Goal: Task Accomplishment & Management: Use online tool/utility

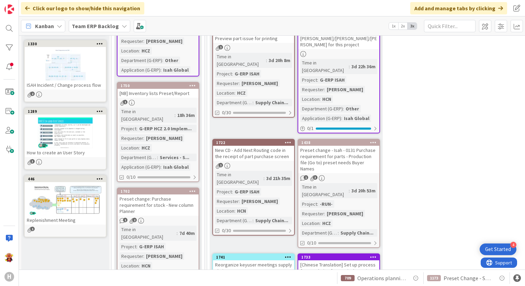
scroll to position [206, 0]
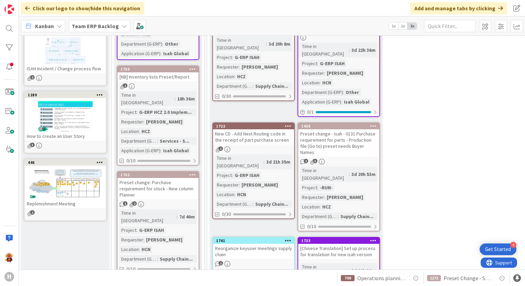
click at [352, 244] on div "[Chinese Translation] Set up process for translation for new isah version" at bounding box center [338, 251] width 81 height 15
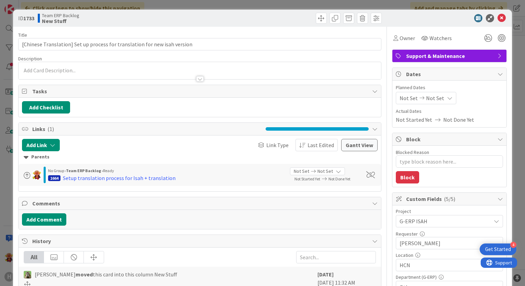
type textarea "x"
click at [197, 79] on div at bounding box center [200, 78] width 8 height 5
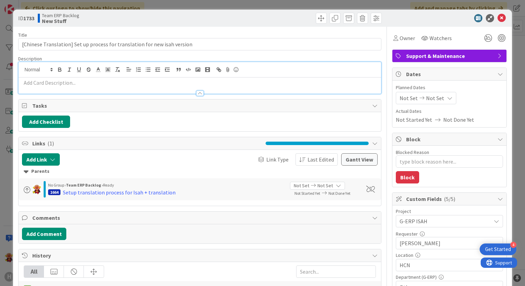
click at [113, 80] on p at bounding box center [199, 83] width 355 height 8
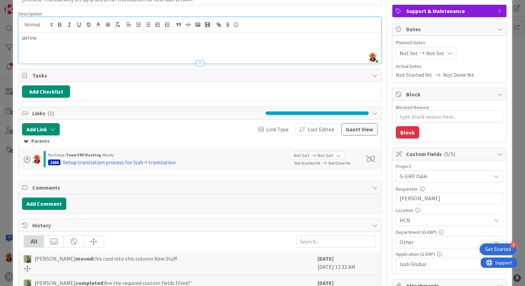
scroll to position [34, 0]
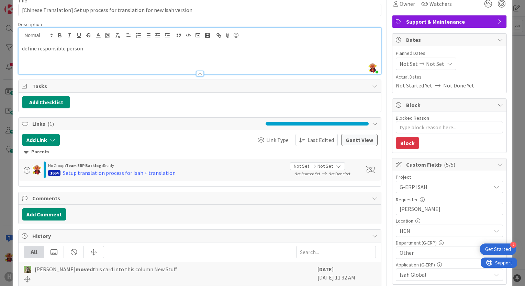
click at [21, 53] on div "define responsible person" at bounding box center [200, 58] width 362 height 31
click at [109, 47] on li "define responsible person" at bounding box center [203, 49] width 347 height 8
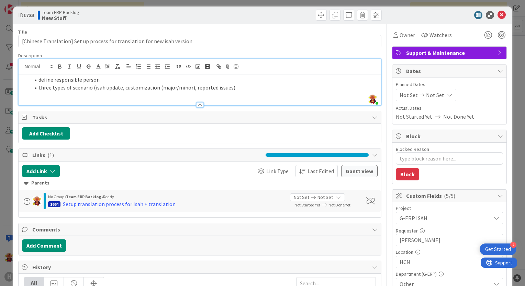
scroll to position [0, 0]
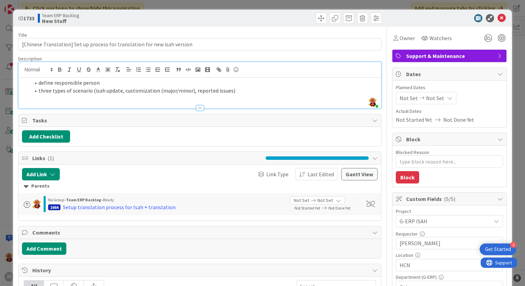
click at [498, 22] on div "ID 1733 Team ERP Backlog New Stuff" at bounding box center [262, 18] width 499 height 17
click at [499, 20] on icon at bounding box center [501, 18] width 8 height 8
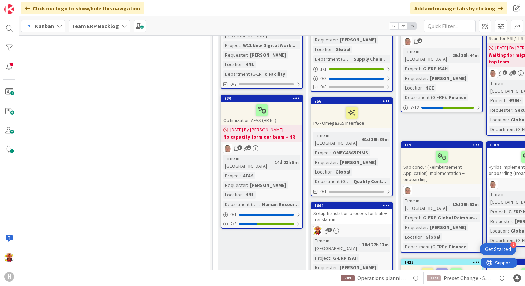
scroll to position [241, 564]
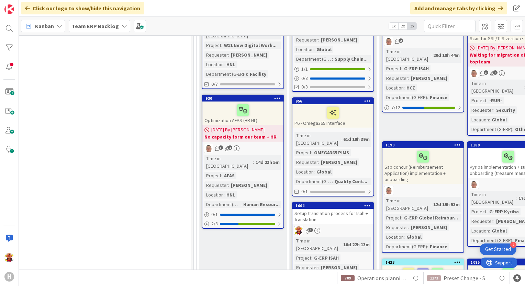
click at [359, 209] on div "Setup translation process for Isah + translation" at bounding box center [332, 216] width 81 height 15
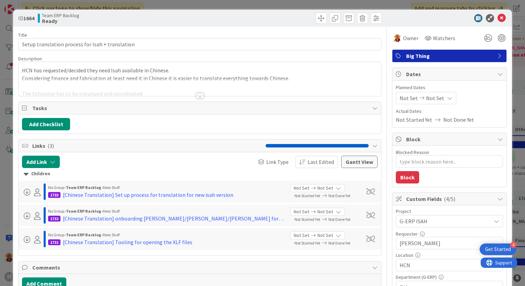
click at [199, 97] on div at bounding box center [200, 95] width 8 height 5
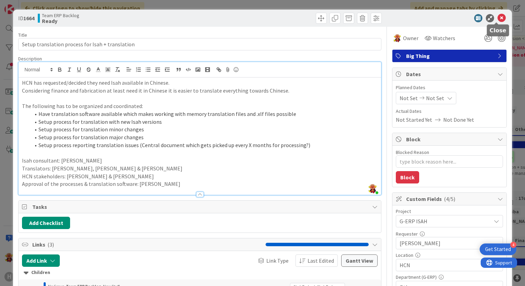
click at [498, 18] on icon at bounding box center [501, 18] width 8 height 8
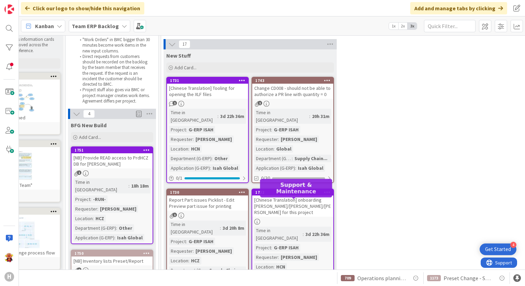
scroll to position [0, 46]
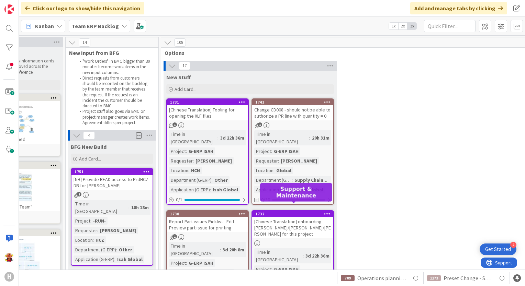
click at [295, 212] on div "1732" at bounding box center [294, 214] width 78 height 5
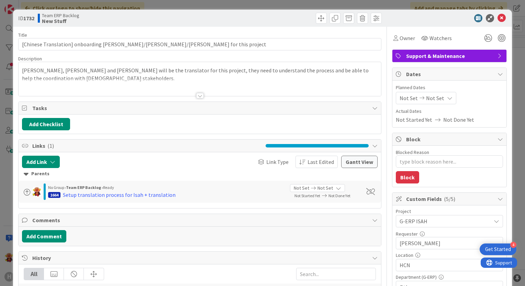
click at [198, 96] on div at bounding box center [200, 95] width 8 height 5
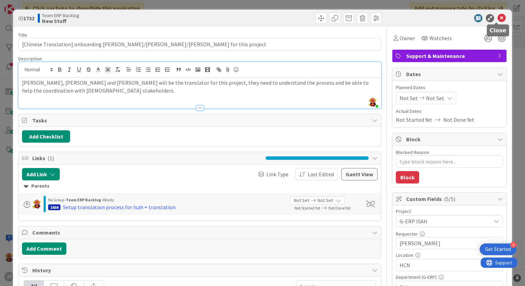
click at [497, 15] on icon at bounding box center [501, 18] width 8 height 8
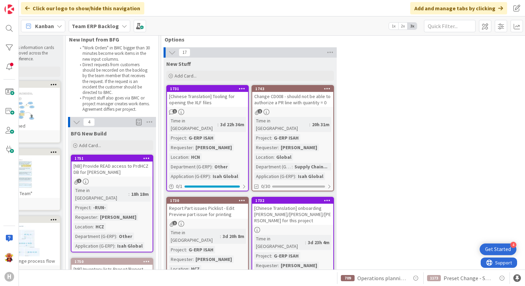
scroll to position [2, 46]
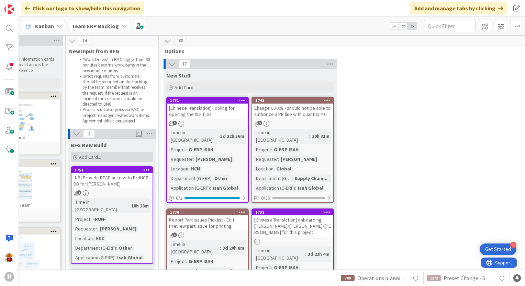
click at [128, 156] on div "Add Card..." at bounding box center [112, 157] width 82 height 10
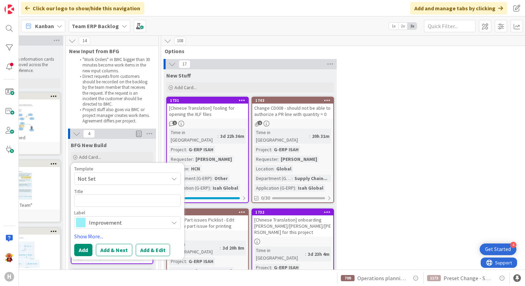
click at [308, 224] on link "1732 [Chinese Translation] onboarding Mia/Alex/Leo for this project Time in Col…" at bounding box center [292, 265] width 82 height 113
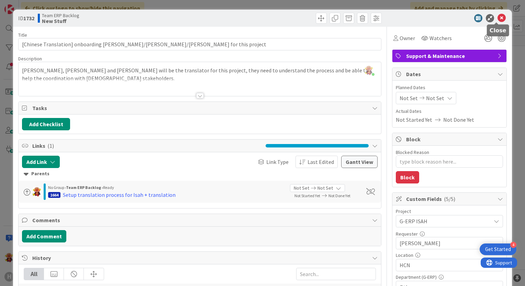
click at [497, 17] on icon at bounding box center [501, 18] width 8 height 8
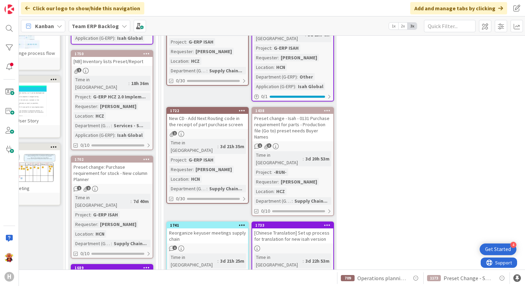
scroll to position [276, 46]
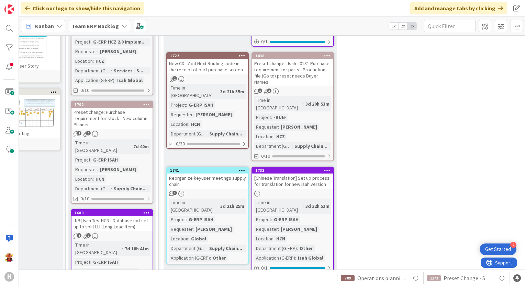
click at [310, 167] on link "1733 [Chinese Translation] Set up process for translation for new isah version …" at bounding box center [292, 220] width 82 height 106
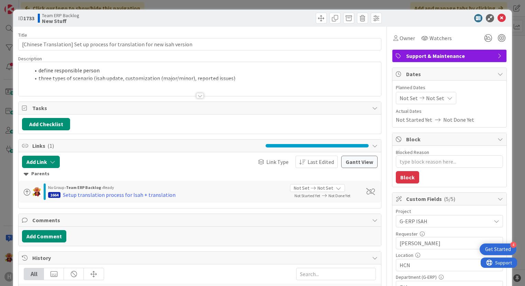
type textarea "x"
click at [200, 99] on div "Title 74 / 128 [Chinese Translation] Set up process for translation for new isa…" at bounding box center [199, 266] width 363 height 478
click at [196, 95] on div at bounding box center [200, 95] width 8 height 5
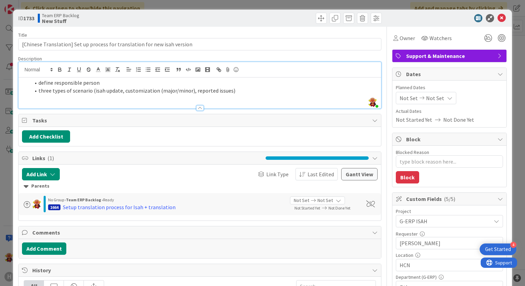
click at [244, 95] on div "define responsible person three types of scenario (isah update, customization (…" at bounding box center [200, 93] width 362 height 31
click at [497, 18] on icon at bounding box center [501, 18] width 8 height 8
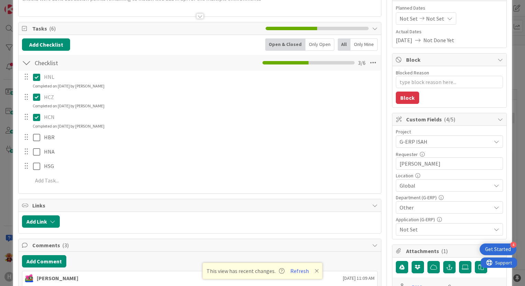
scroll to position [103, 0]
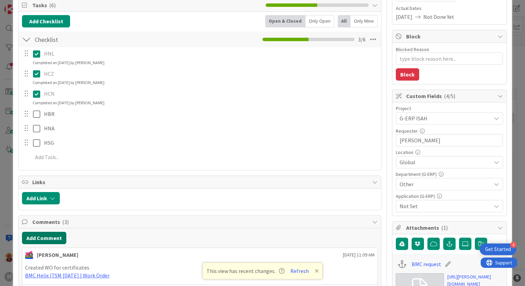
click at [47, 240] on button "Add Comment" at bounding box center [44, 238] width 44 height 12
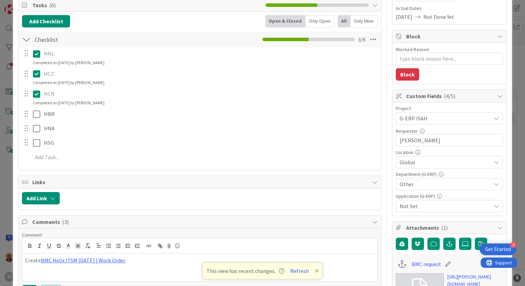
click at [40, 260] on p "Create BMC Helix ITSM 23.3.02 | Work Order" at bounding box center [199, 261] width 349 height 8
click at [60, 260] on p "Create" at bounding box center [199, 261] width 349 height 8
click at [26, 268] on link "BMC Helix ITSM [DATE] | Work Order" at bounding box center [68, 268] width 84 height 7
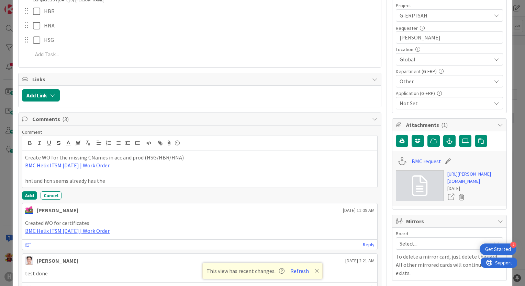
scroll to position [172, 0]
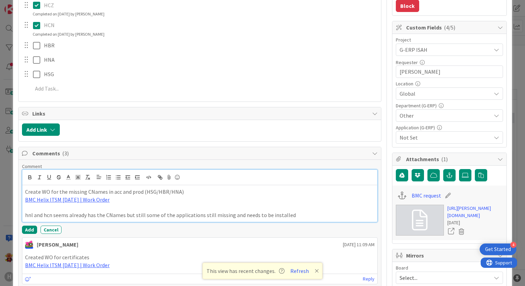
click at [202, 215] on p "hnl and hcn seems already has the CNames but still some of the applications sti…" at bounding box center [199, 216] width 349 height 8
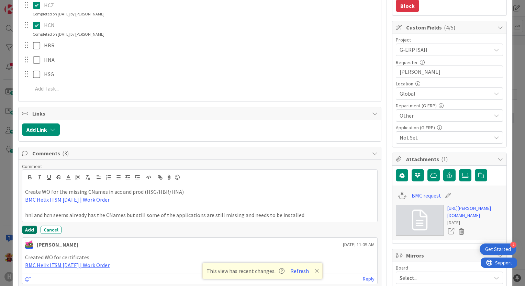
click at [32, 228] on button "Add" at bounding box center [29, 230] width 15 height 8
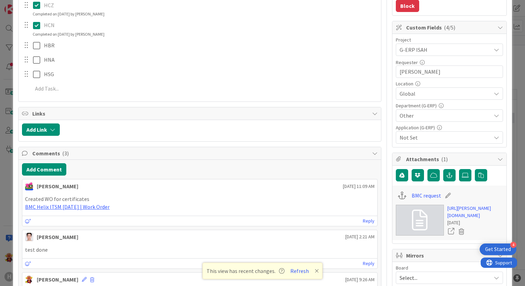
type textarea "x"
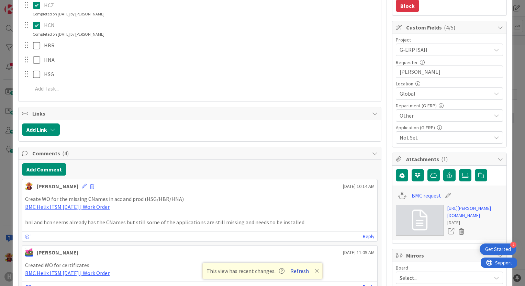
click at [294, 273] on button "Refresh" at bounding box center [299, 271] width 23 height 9
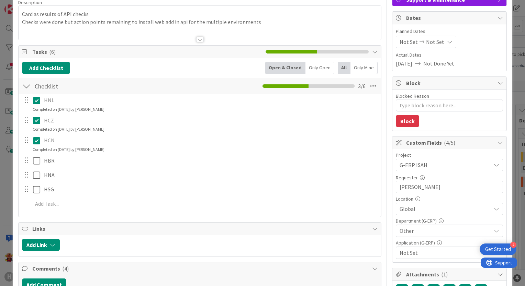
scroll to position [34, 0]
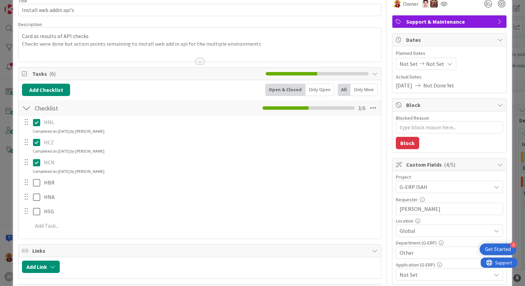
click at [34, 123] on icon at bounding box center [38, 122] width 10 height 8
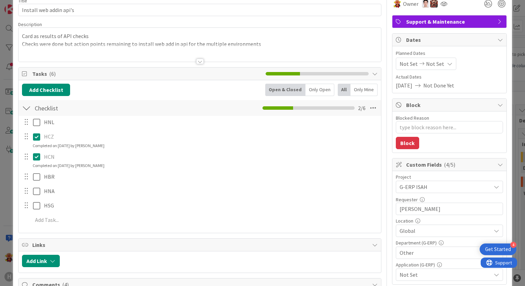
click at [37, 148] on div "HCZ Update Cancel Completed on [DATE] by [PERSON_NAME]" at bounding box center [200, 140] width 362 height 18
click at [38, 157] on icon at bounding box center [38, 157] width 10 height 8
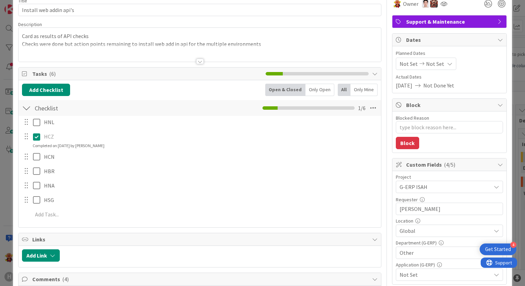
click at [39, 140] on icon at bounding box center [38, 137] width 10 height 8
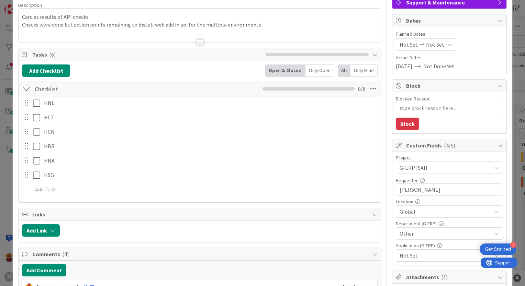
scroll to position [69, 0]
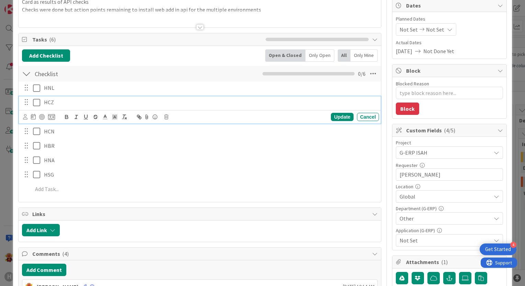
click at [34, 104] on icon at bounding box center [38, 103] width 10 height 8
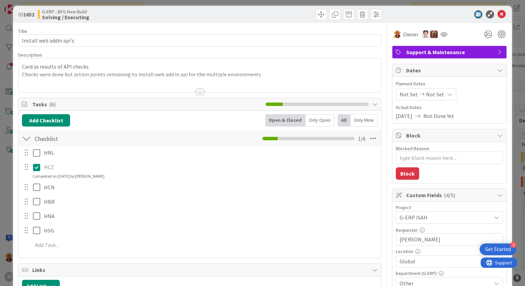
scroll to position [0, 0]
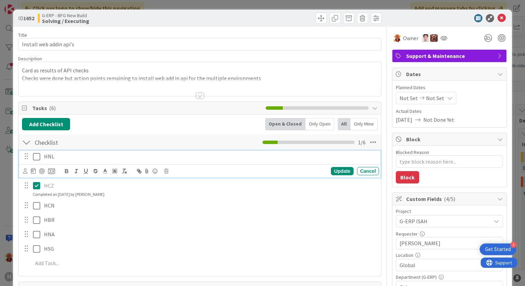
click at [45, 157] on p "HNL" at bounding box center [210, 157] width 332 height 8
click at [33, 157] on icon at bounding box center [38, 157] width 10 height 8
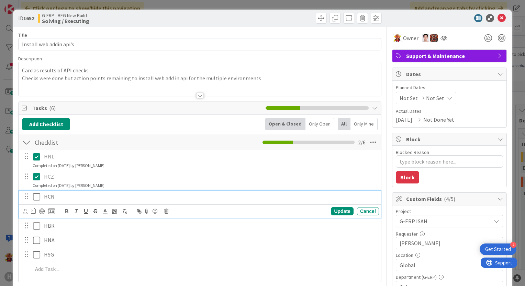
click at [37, 199] on icon at bounding box center [38, 197] width 10 height 8
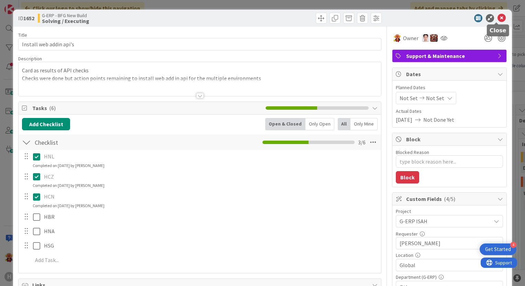
click at [497, 17] on icon at bounding box center [501, 18] width 8 height 8
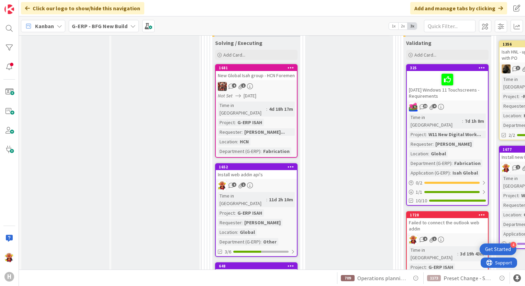
scroll to position [893, 102]
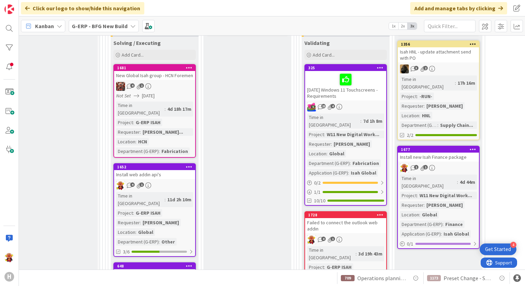
click at [358, 218] on div "Failed to connect the outlook web addin" at bounding box center [345, 225] width 81 height 15
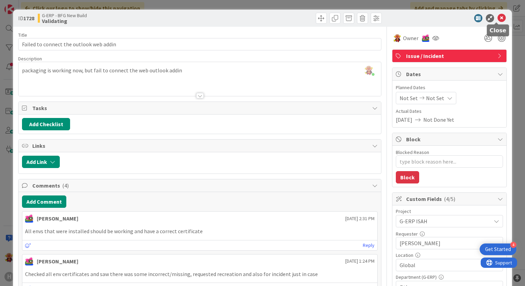
click at [497, 18] on icon at bounding box center [501, 18] width 8 height 8
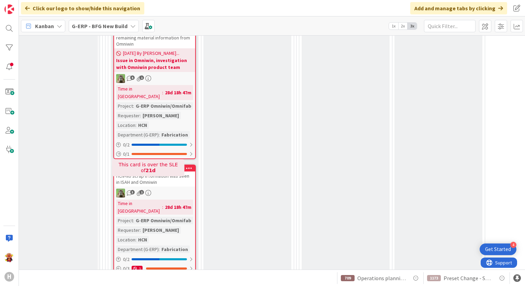
scroll to position [2092, 102]
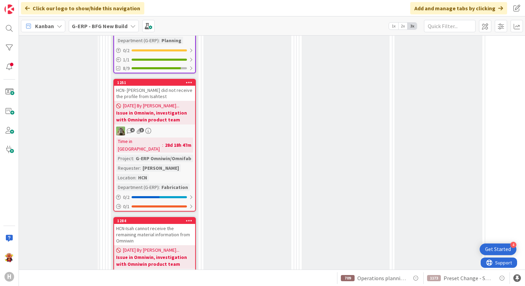
drag, startPoint x: 391, startPoint y: 114, endPoint x: 369, endPoint y: 144, distance: 37.8
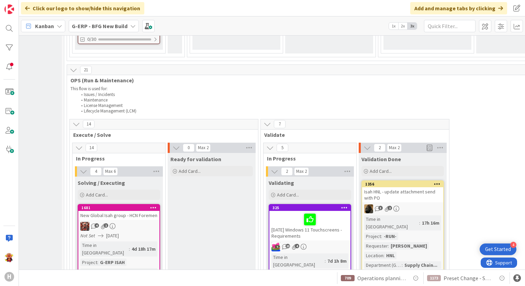
scroll to position [890, 137]
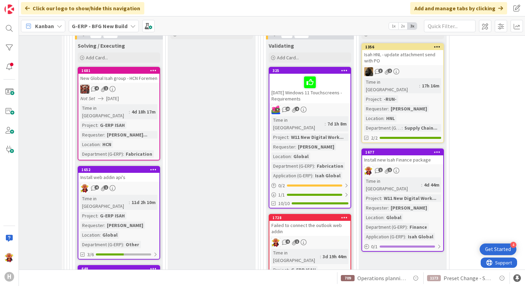
click at [144, 173] on div "Install web addin api's" at bounding box center [118, 177] width 81 height 9
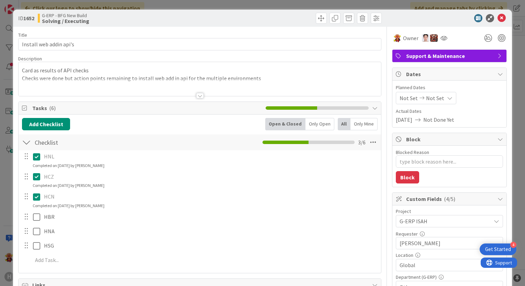
type textarea "x"
click at [490, 17] on div at bounding box center [446, 18] width 122 height 8
click at [497, 17] on icon at bounding box center [501, 18] width 8 height 8
